Goal: Navigation & Orientation: Find specific page/section

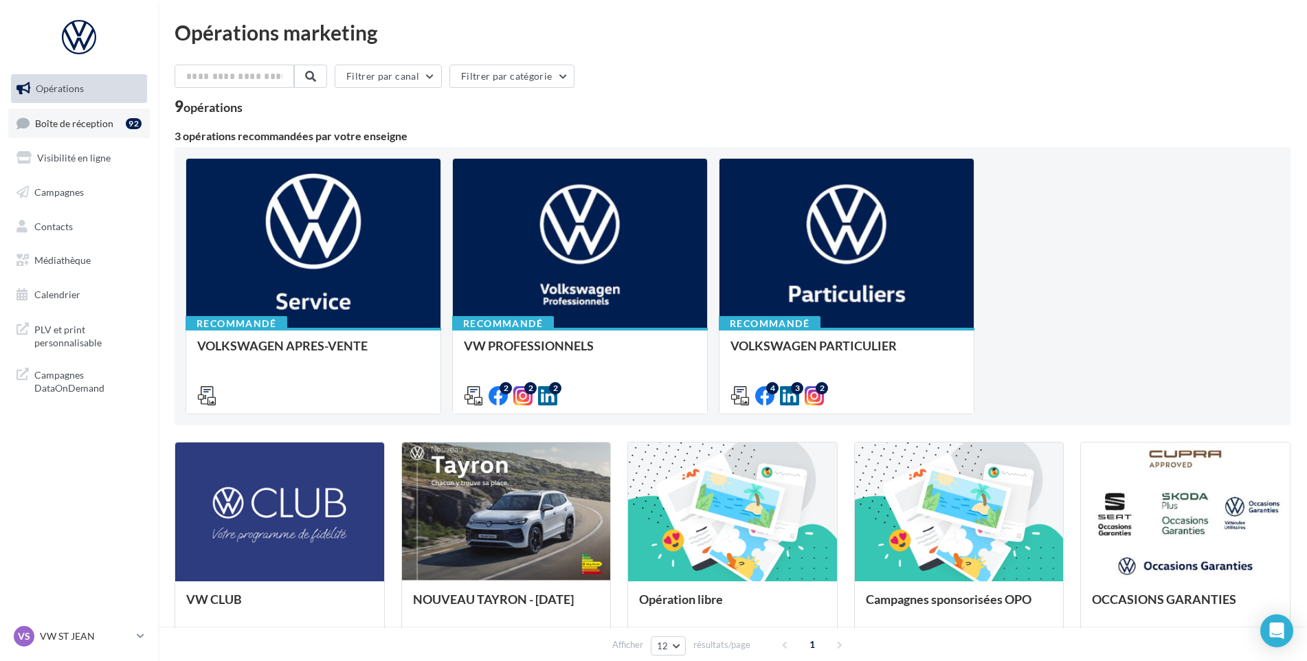
click at [109, 131] on link "Boîte de réception 92" at bounding box center [79, 124] width 142 height 30
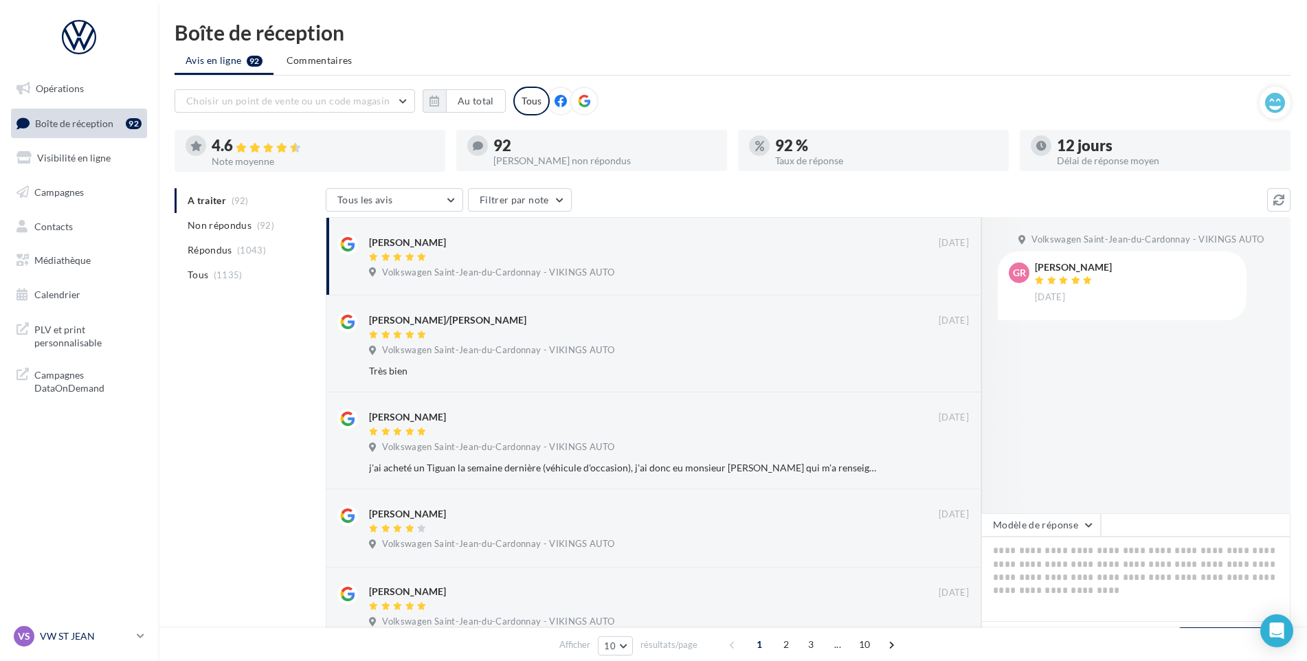
click at [76, 623] on nav "Opérations Boîte de réception 92 Visibilité en ligne Campagnes Contacts Médiath…" at bounding box center [79, 330] width 158 height 661
drag, startPoint x: 76, startPoint y: 623, endPoint x: 69, endPoint y: 627, distance: 7.7
click at [69, 627] on div "VS VW ST JEAN vw-stj-vau" at bounding box center [72, 636] width 117 height 21
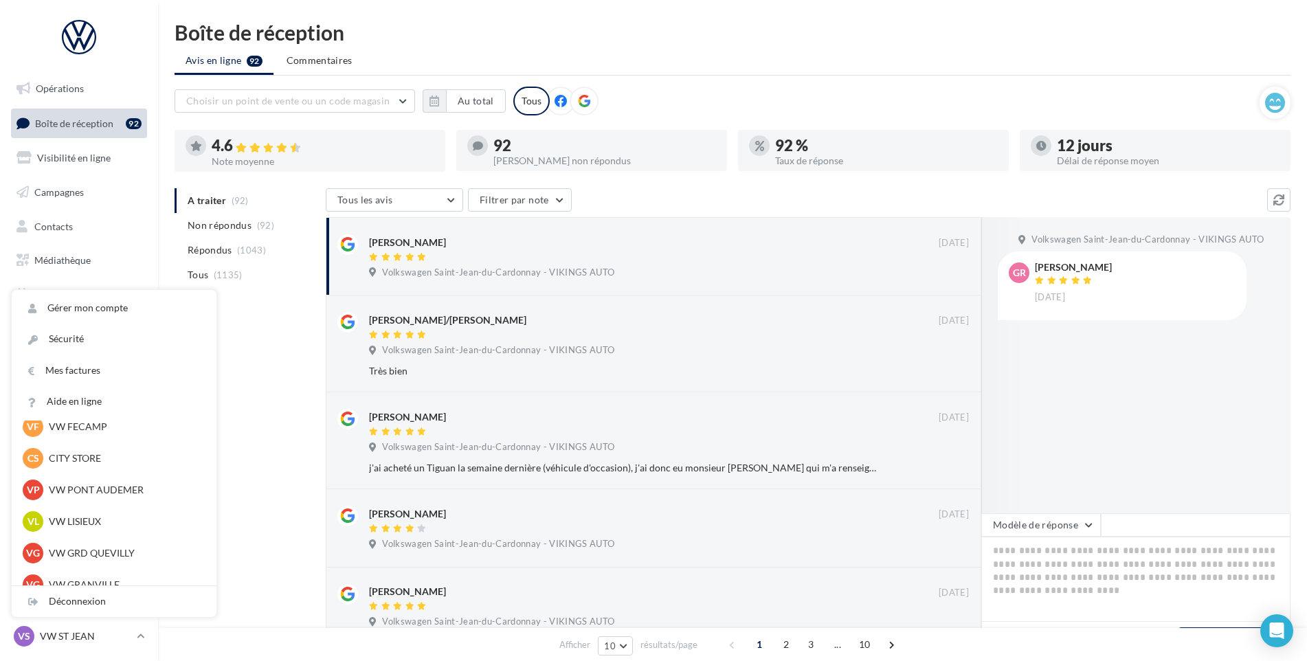
scroll to position [137, 0]
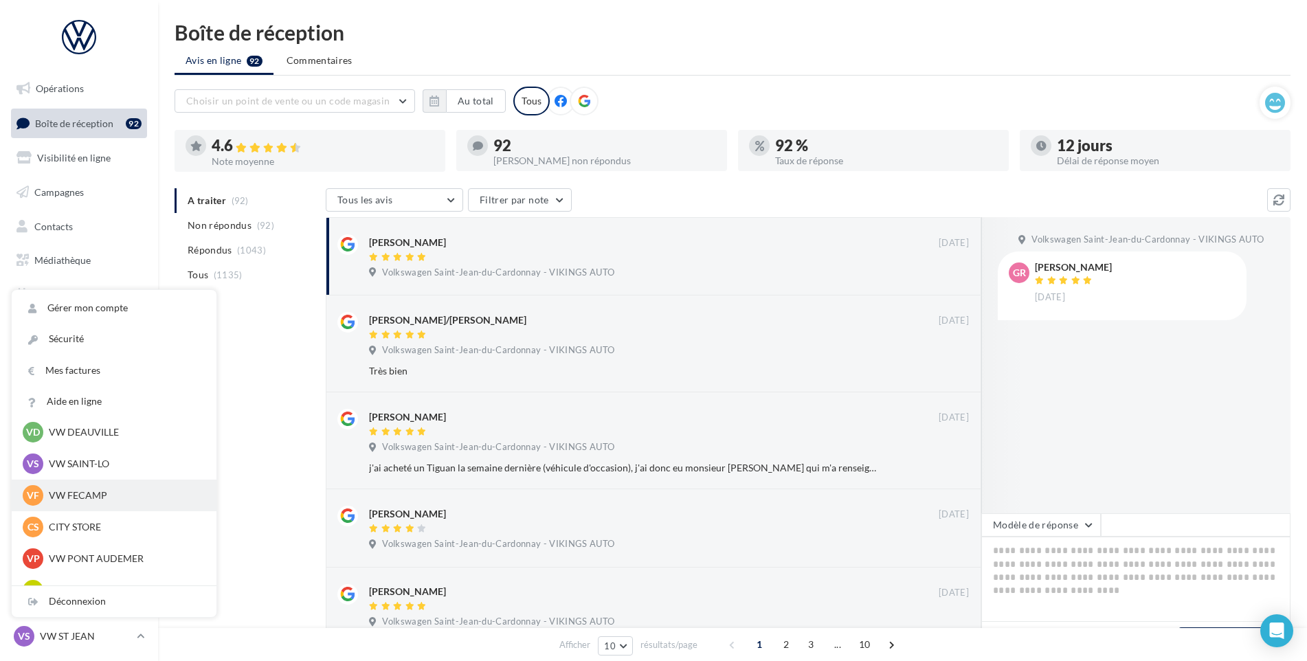
click at [114, 500] on p "VW FECAMP" at bounding box center [124, 495] width 151 height 14
